Goal: Information Seeking & Learning: Check status

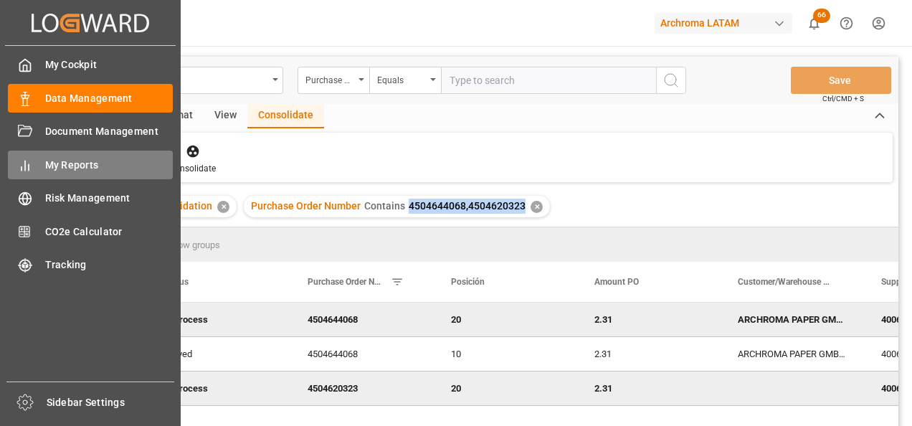
click at [47, 162] on span "My Reports" at bounding box center [109, 165] width 128 height 15
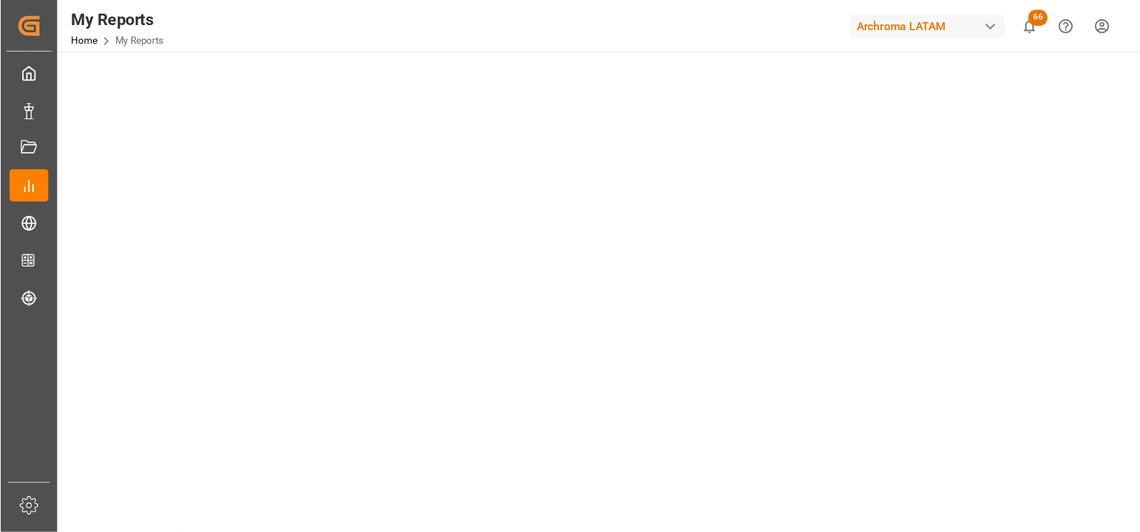
scroll to position [143, 0]
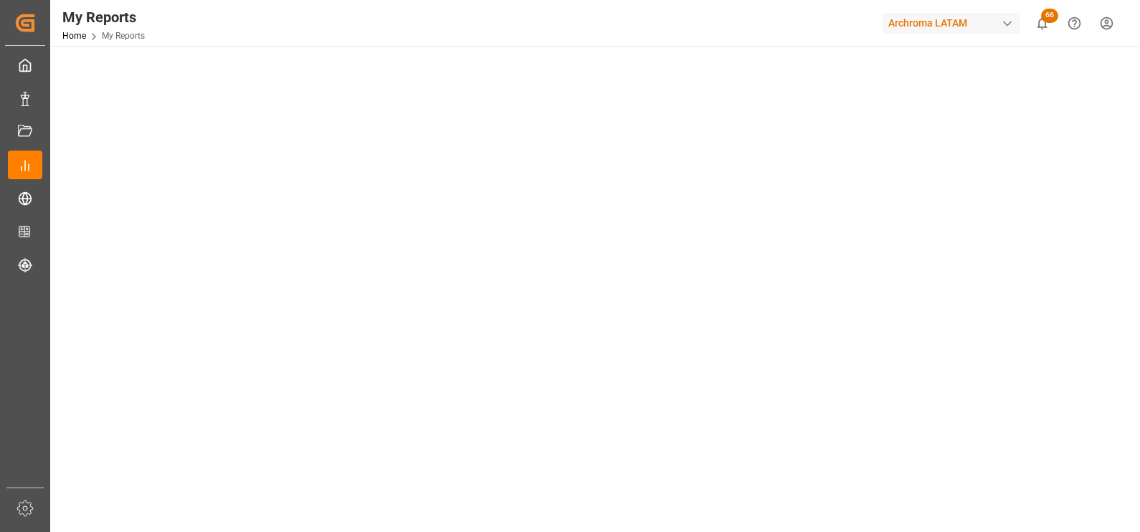
drag, startPoint x: 860, startPoint y: 0, endPoint x: 1116, endPoint y: 195, distance: 321.7
click at [911, 195] on tableau-viz at bounding box center [594, 530] width 1064 height 1113
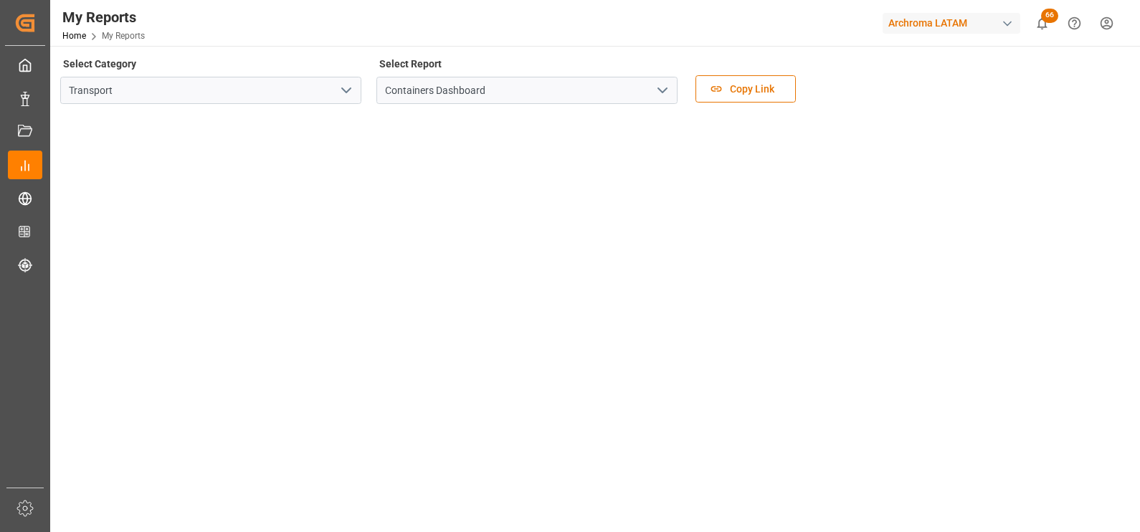
scroll to position [0, 0]
click at [651, 103] on button "open menu" at bounding box center [662, 93] width 22 height 22
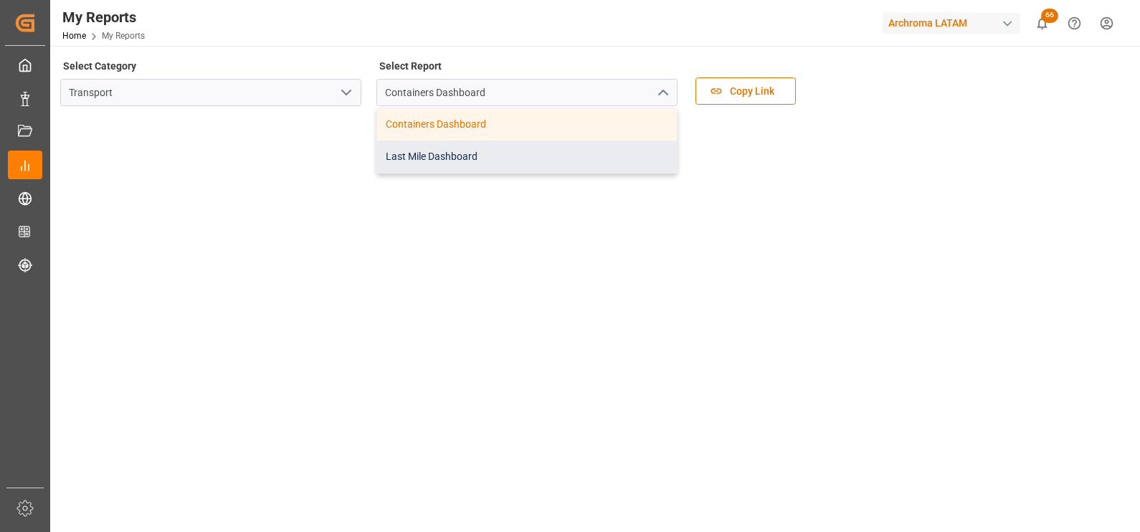
click at [588, 148] on div "Last Mile Dashboard" at bounding box center [527, 156] width 300 height 32
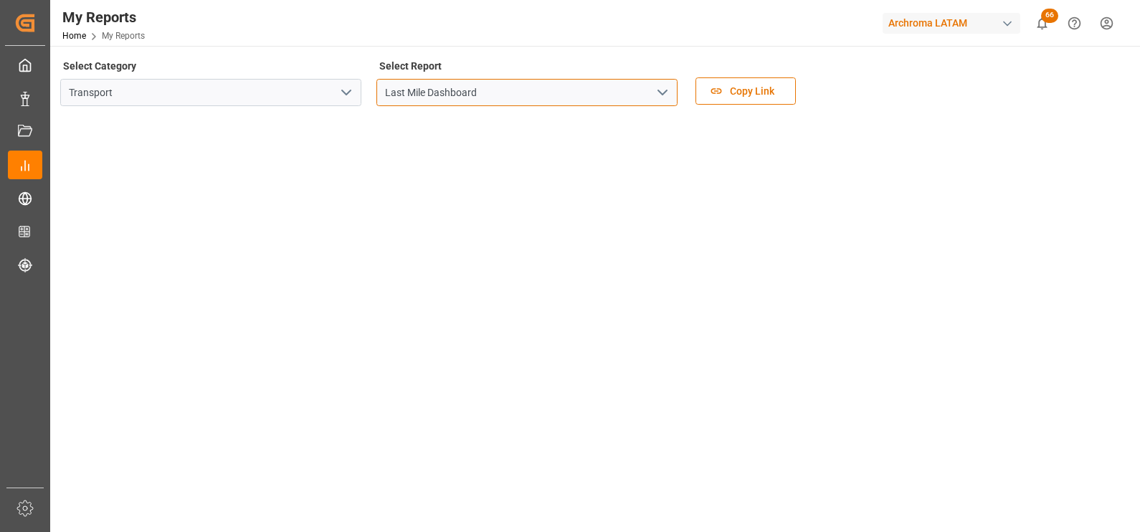
click at [627, 95] on input "Last Mile Dashboard" at bounding box center [526, 92] width 301 height 27
click at [644, 92] on input "Last Mile Dashboard" at bounding box center [526, 92] width 301 height 27
click at [653, 91] on button "open menu" at bounding box center [662, 93] width 22 height 22
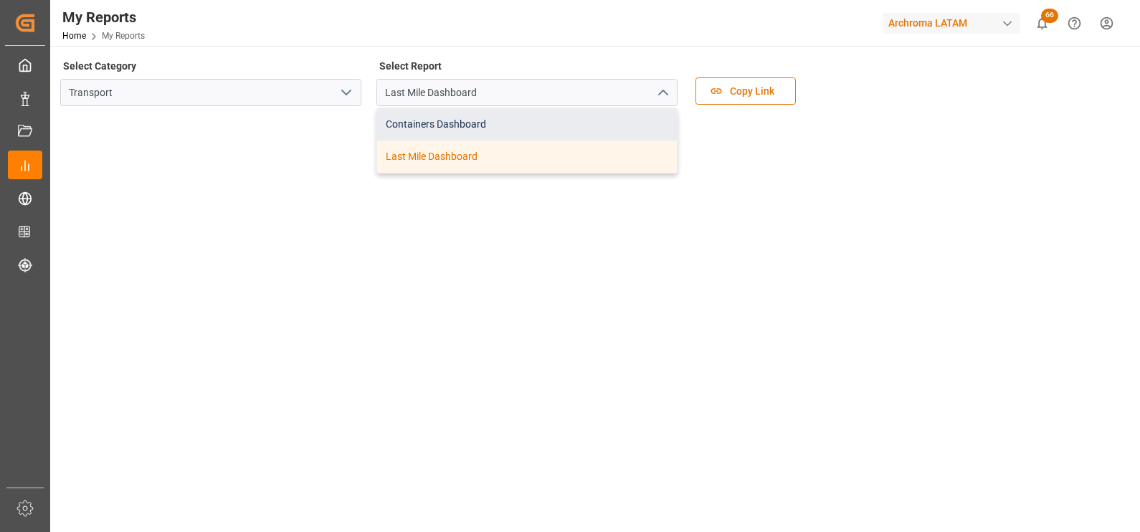
click at [532, 133] on div "Containers Dashboard" at bounding box center [527, 124] width 300 height 32
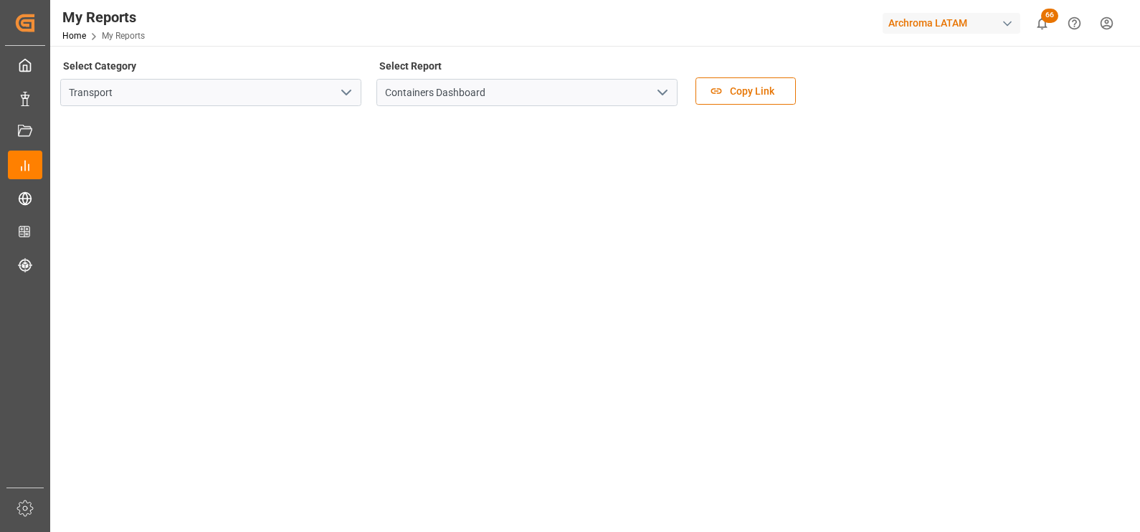
click at [346, 87] on icon "open menu" at bounding box center [346, 92] width 17 height 17
click at [362, 85] on div "Transport" at bounding box center [210, 92] width 323 height 27
click at [344, 84] on icon "open menu" at bounding box center [346, 92] width 17 height 17
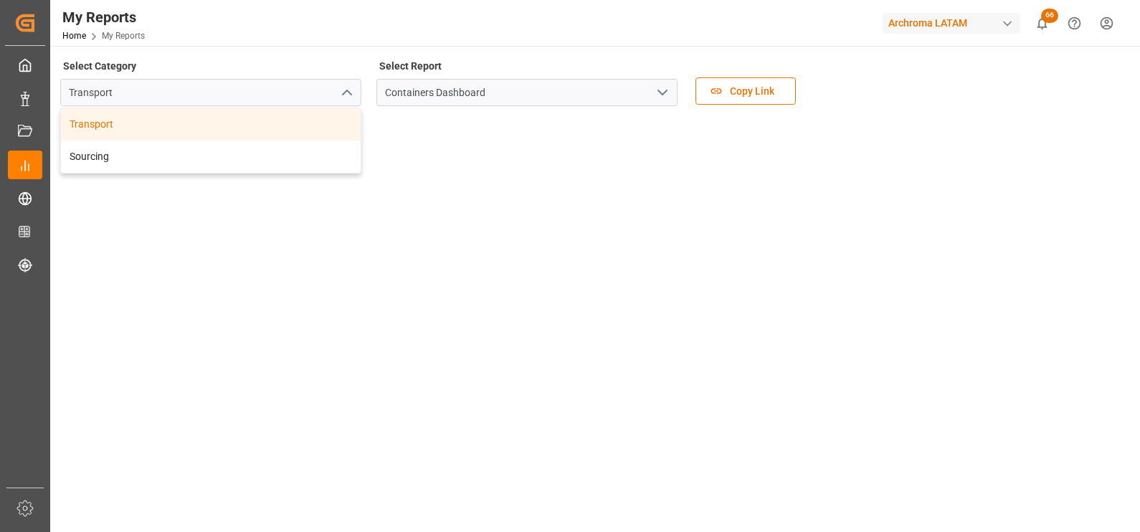
click at [340, 97] on icon "close menu" at bounding box center [346, 92] width 17 height 17
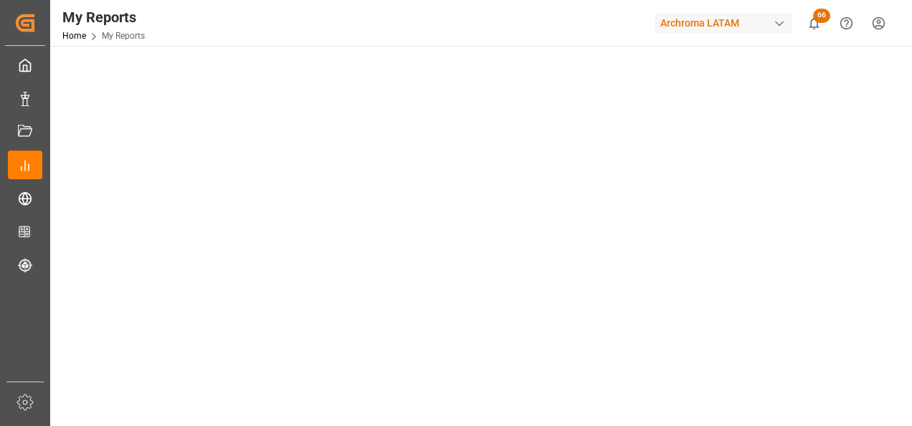
scroll to position [358, 0]
